Goal: Task Accomplishment & Management: Manage account settings

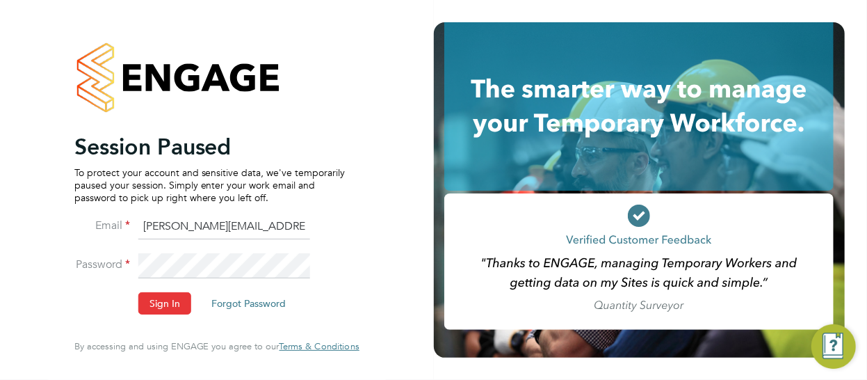
click at [182, 291] on li "Password" at bounding box center [209, 272] width 271 height 38
click at [172, 298] on button "Sign In" at bounding box center [164, 303] width 53 height 22
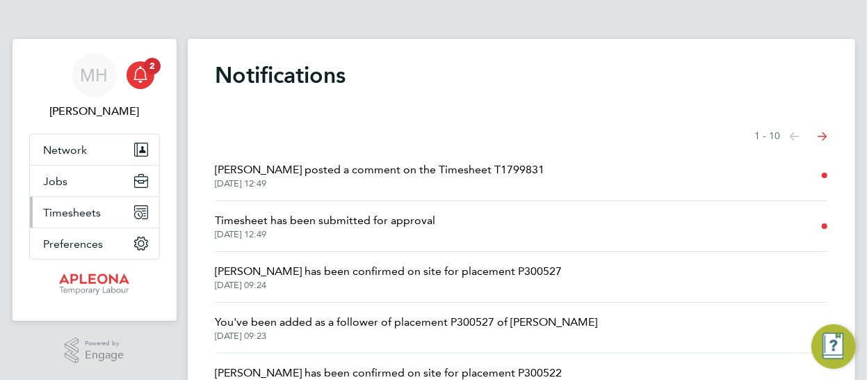
click at [82, 209] on span "Timesheets" at bounding box center [73, 212] width 58 height 13
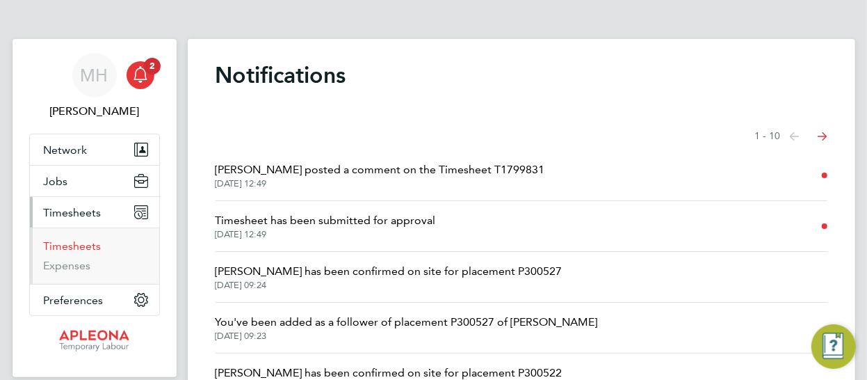
click at [86, 247] on link "Timesheets" at bounding box center [73, 245] width 58 height 13
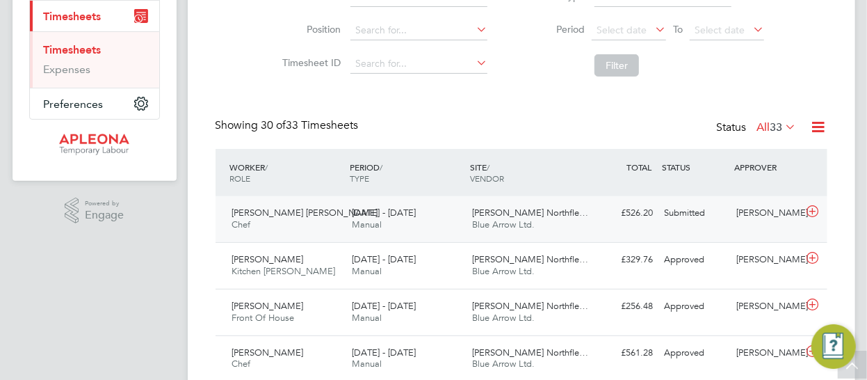
click at [590, 219] on div "£526.20 Submitted" at bounding box center [623, 213] width 72 height 23
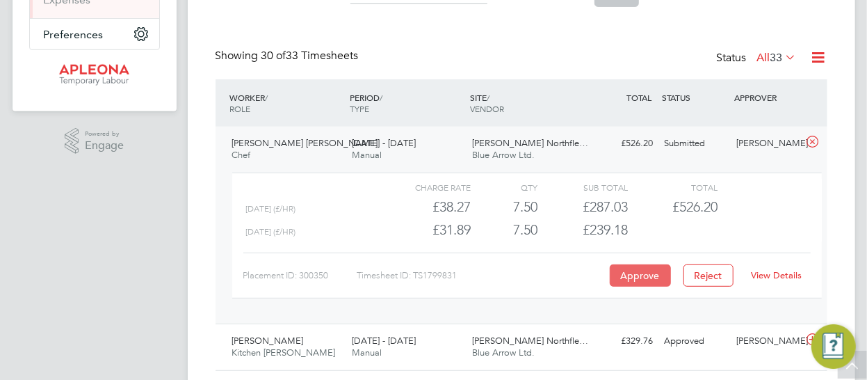
click at [622, 268] on button "Approve" at bounding box center [640, 275] width 61 height 22
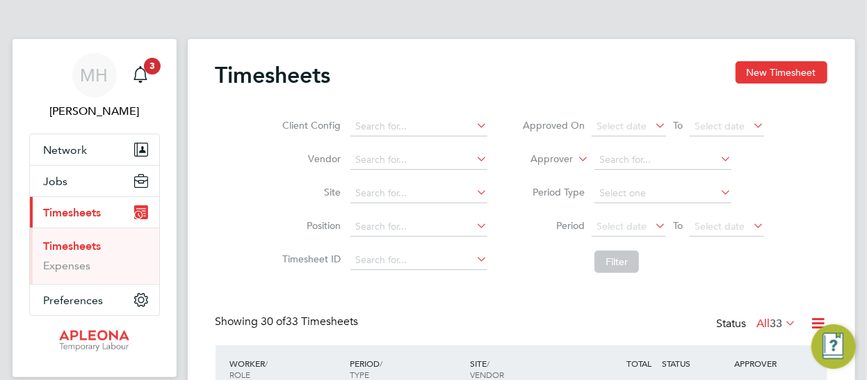
click at [79, 244] on link "Timesheets" at bounding box center [73, 245] width 58 height 13
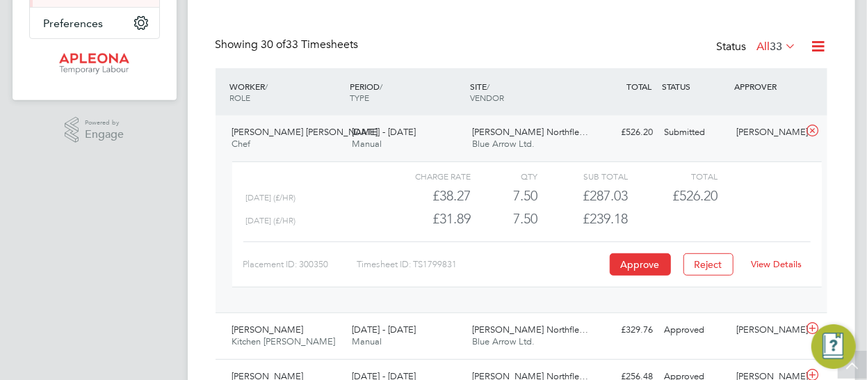
scroll to position [278, 0]
click at [629, 259] on button "Approve" at bounding box center [640, 263] width 61 height 22
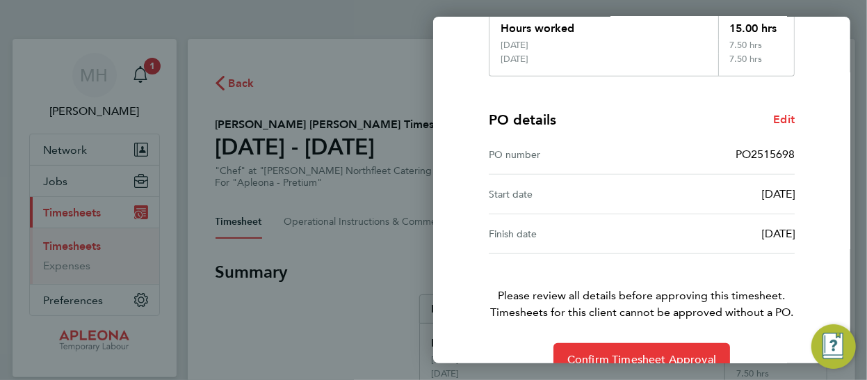
scroll to position [299, 0]
click at [636, 352] on span "Confirm Timesheet Approval" at bounding box center [641, 359] width 149 height 14
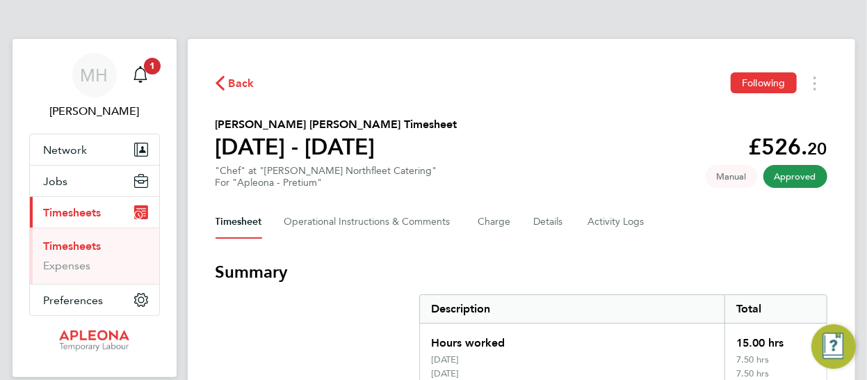
click at [92, 237] on ul "Timesheets Expenses" at bounding box center [94, 255] width 129 height 56
click at [89, 246] on link "Timesheets" at bounding box center [73, 245] width 58 height 13
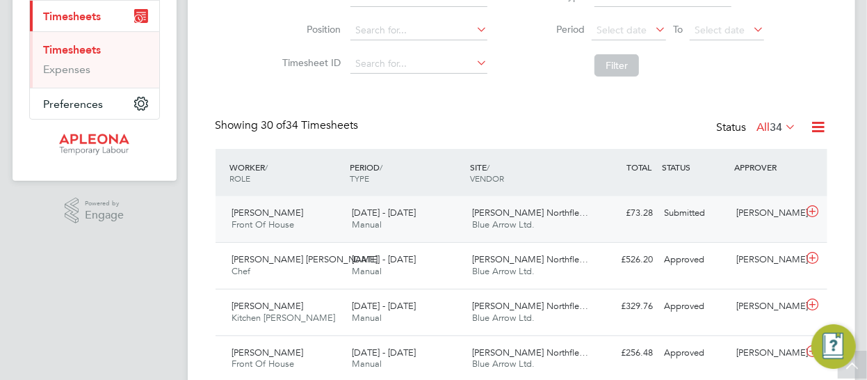
click at [489, 211] on span "[PERSON_NAME] Northfle…" at bounding box center [530, 213] width 116 height 12
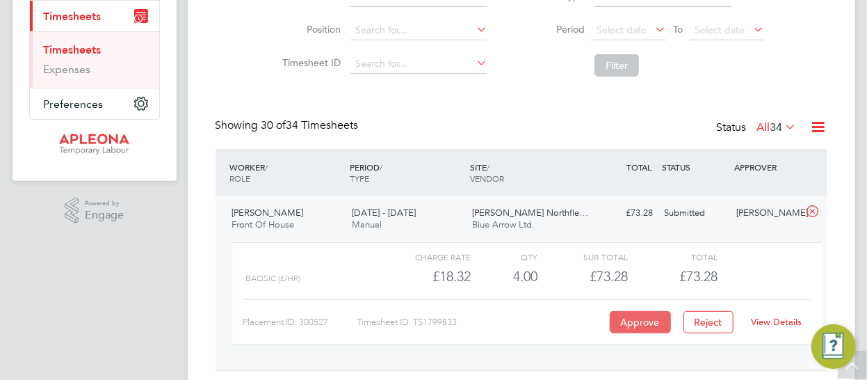
click at [635, 323] on button "Approve" at bounding box center [640, 322] width 61 height 22
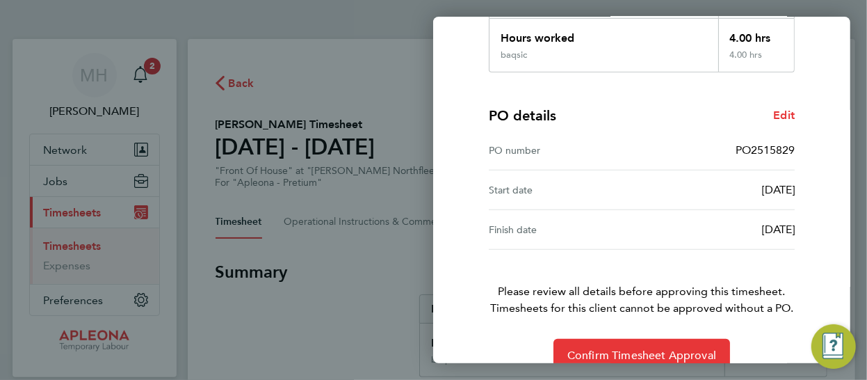
scroll to position [285, 0]
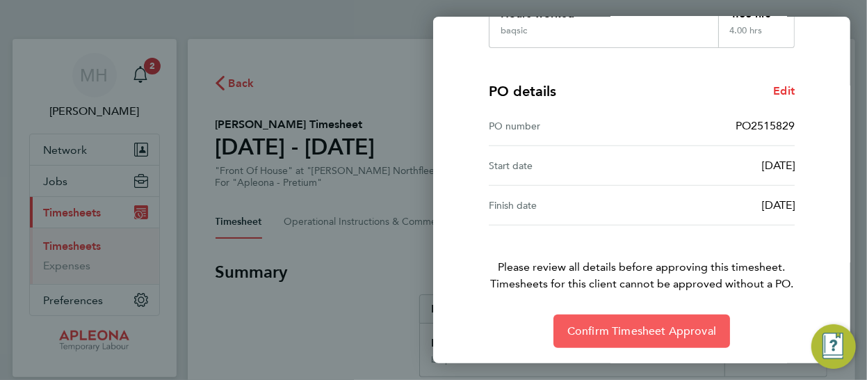
click at [680, 325] on span "Confirm Timesheet Approval" at bounding box center [641, 331] width 149 height 14
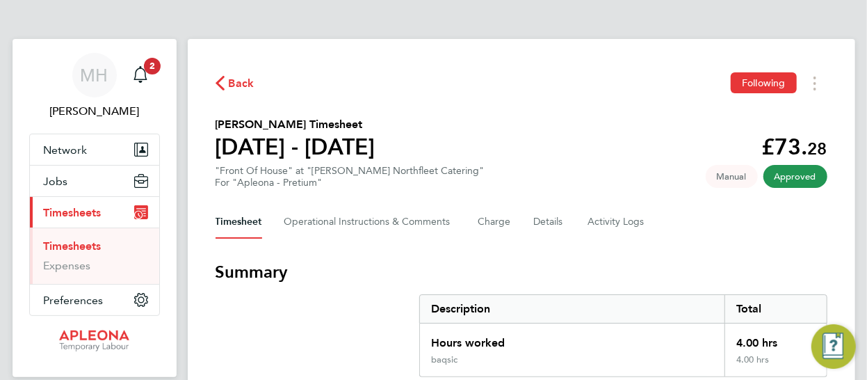
click at [76, 244] on link "Timesheets" at bounding box center [73, 245] width 58 height 13
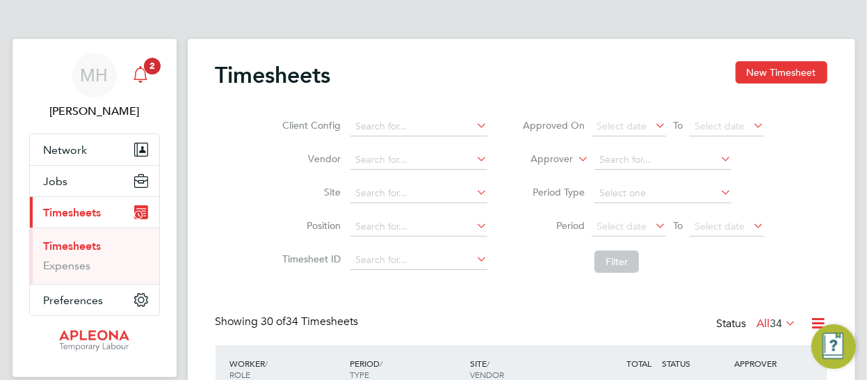
click at [145, 76] on icon "Main navigation" at bounding box center [140, 73] width 13 height 14
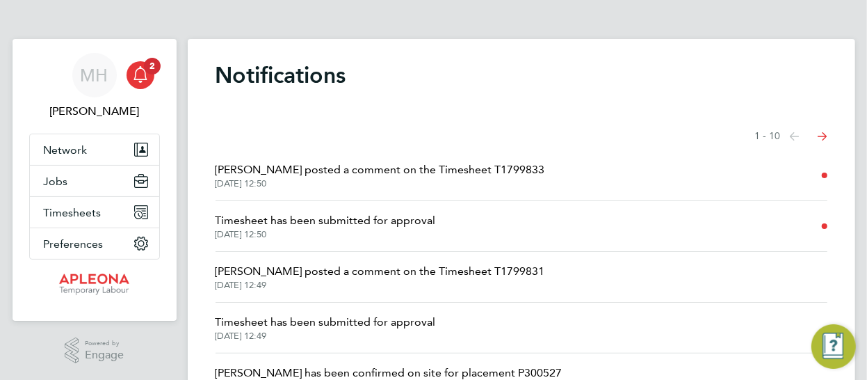
click at [384, 221] on span "Timesheet has been submitted for approval" at bounding box center [326, 220] width 220 height 17
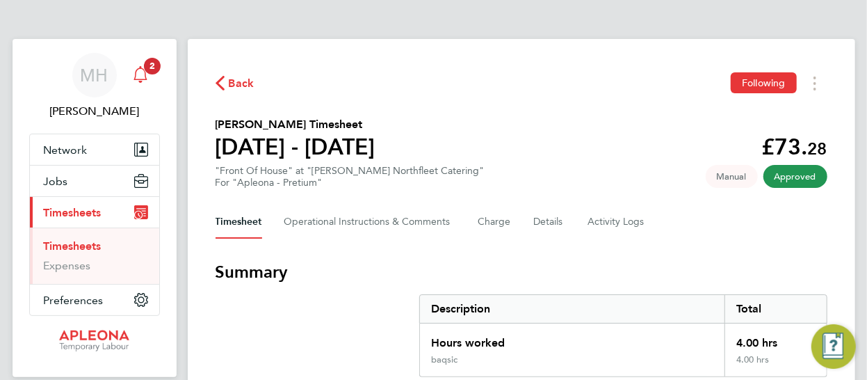
click at [149, 76] on div "Main navigation" at bounding box center [141, 75] width 28 height 28
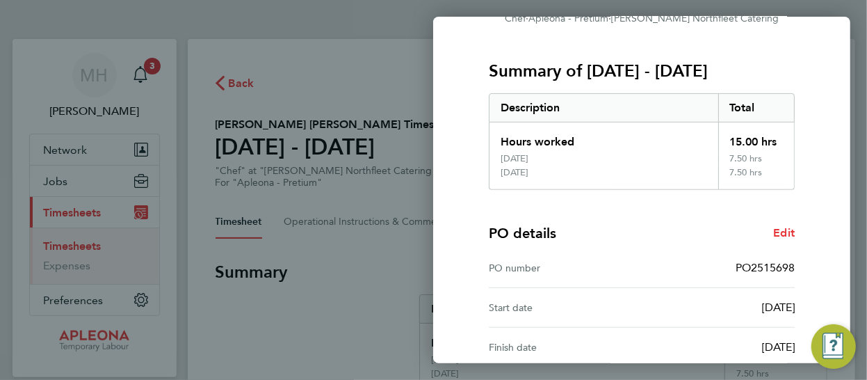
scroll to position [299, 0]
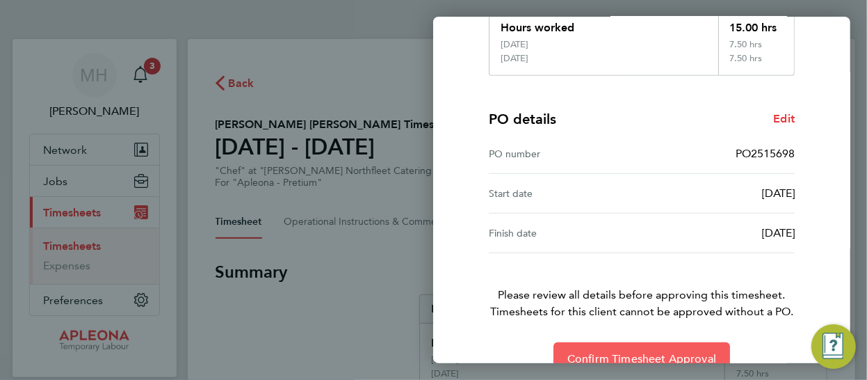
click at [605, 342] on button "Confirm Timesheet Approval" at bounding box center [641, 358] width 177 height 33
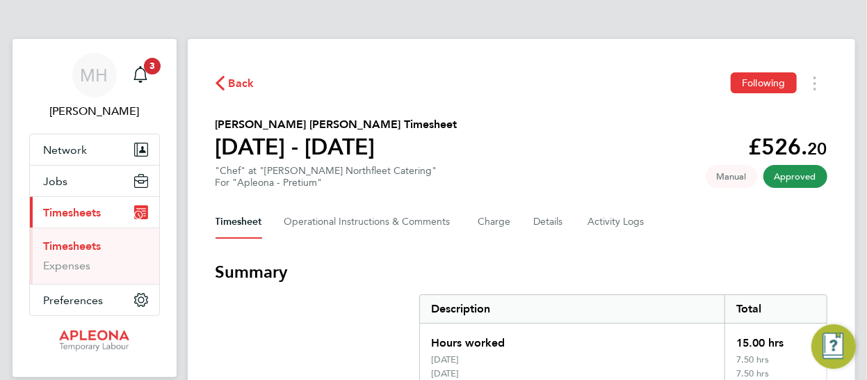
click at [243, 86] on span "Back" at bounding box center [242, 83] width 26 height 17
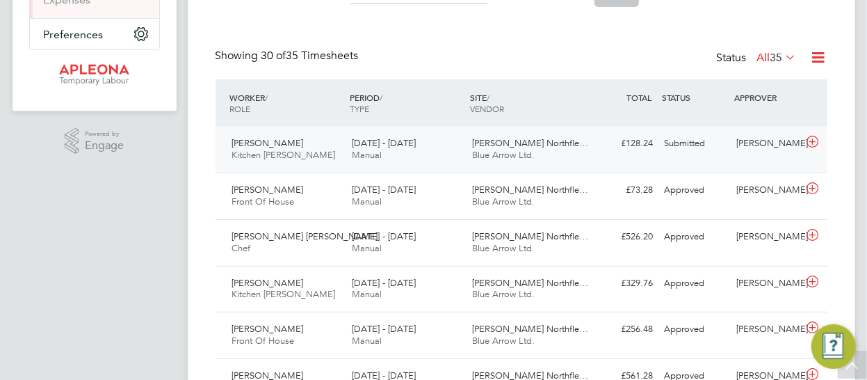
click at [537, 143] on span "[PERSON_NAME] Northfle…" at bounding box center [530, 143] width 116 height 12
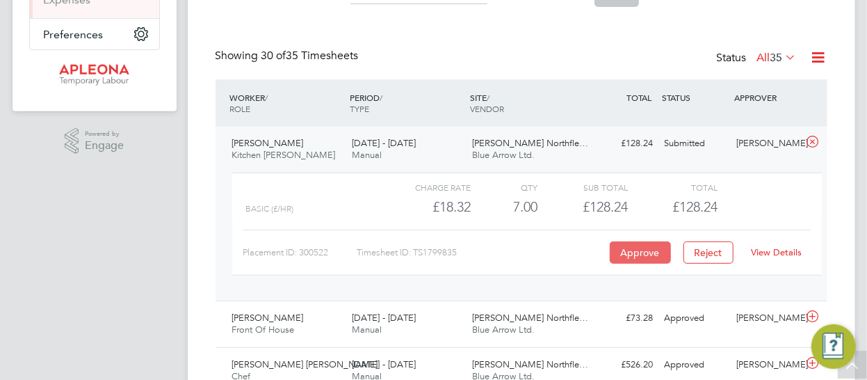
click at [623, 245] on button "Approve" at bounding box center [640, 252] width 61 height 22
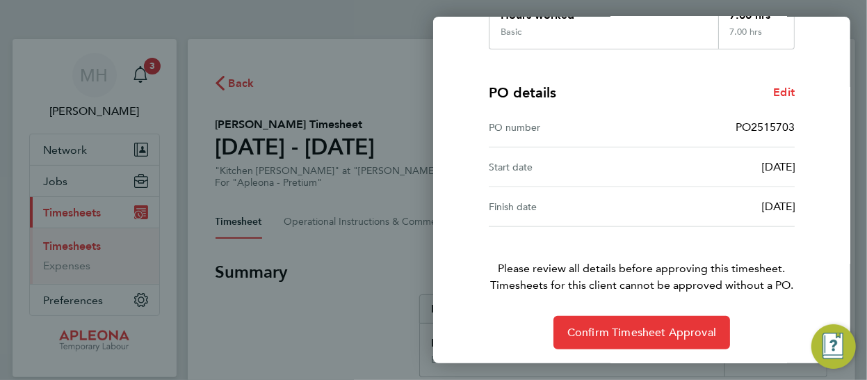
scroll to position [285, 0]
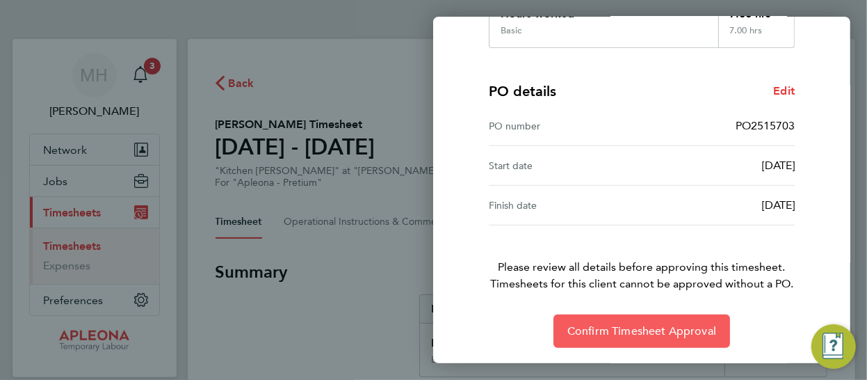
click at [647, 327] on span "Confirm Timesheet Approval" at bounding box center [641, 331] width 149 height 14
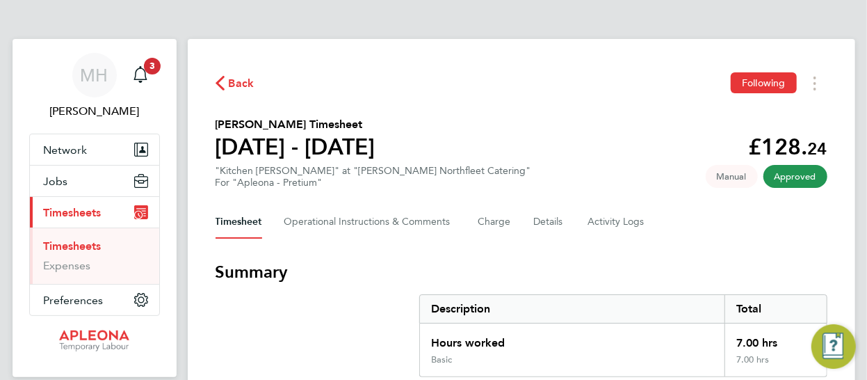
click at [245, 80] on span "Back" at bounding box center [242, 83] width 26 height 17
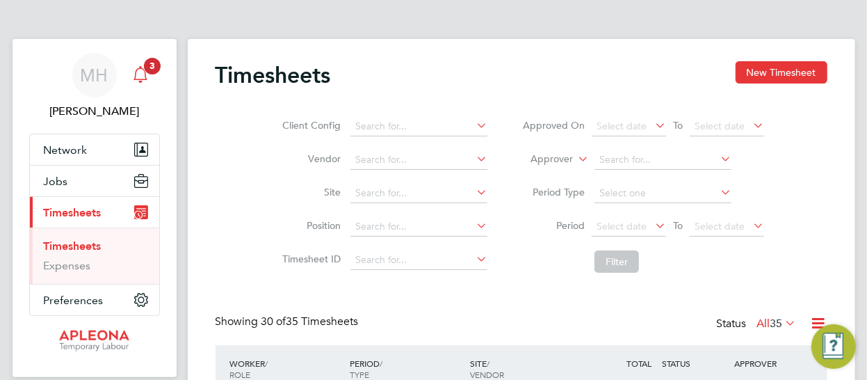
click at [149, 72] on span "3" at bounding box center [152, 66] width 17 height 17
